Goal: Check status

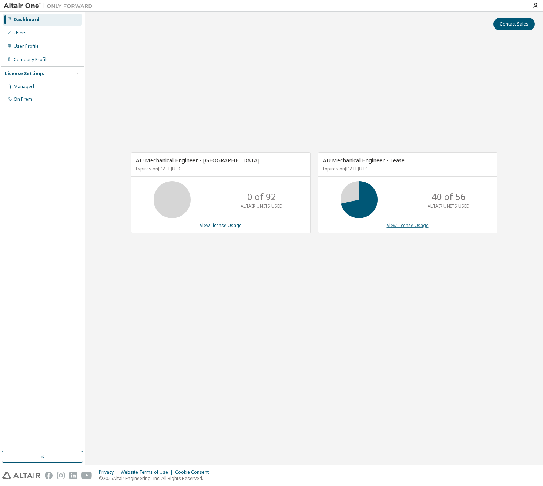
click at [407, 228] on link "View License Usage" at bounding box center [408, 225] width 42 height 6
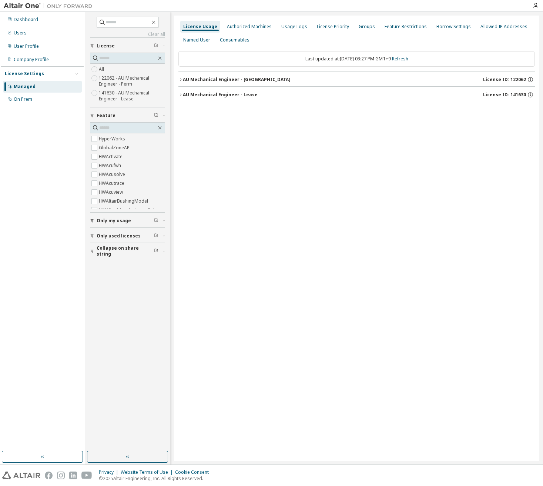
click at [236, 96] on div "AU Mechanical Engineer - Lease" at bounding box center [220, 95] width 75 height 6
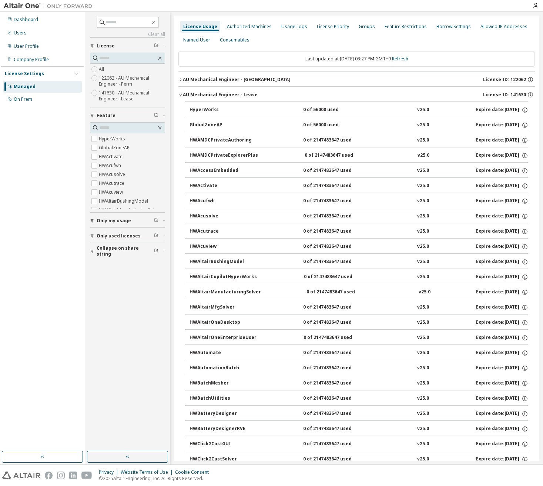
click at [229, 93] on div "AU Mechanical Engineer - Lease" at bounding box center [220, 95] width 75 height 6
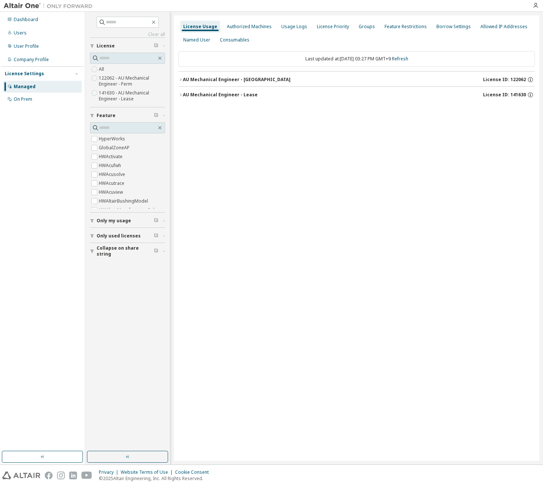
click at [187, 78] on div "AU Mechanical Engineer - [GEOGRAPHIC_DATA]" at bounding box center [237, 80] width 108 height 6
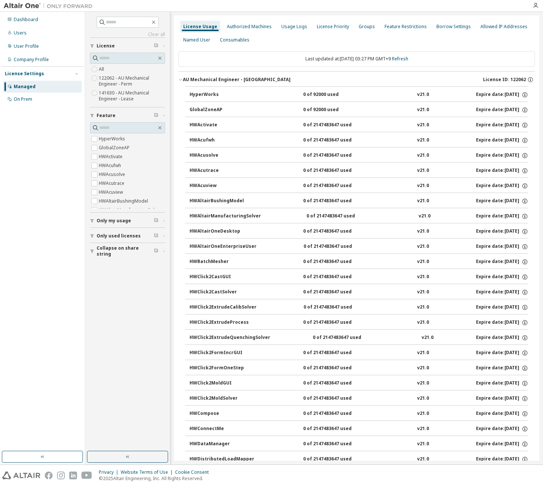
click at [109, 47] on span "License" at bounding box center [106, 46] width 18 height 6
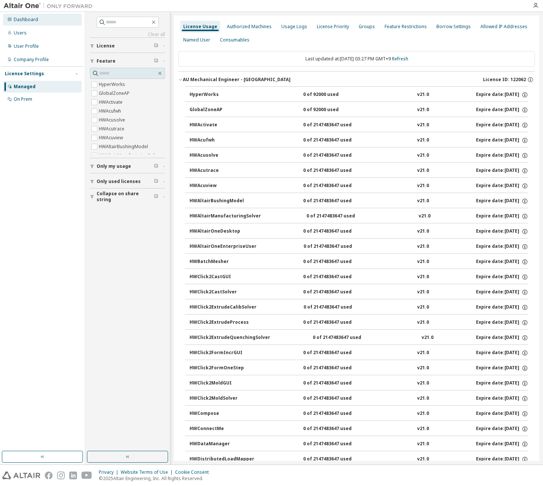
click at [29, 20] on div "Dashboard" at bounding box center [26, 20] width 24 height 6
